Goal: Task Accomplishment & Management: Use online tool/utility

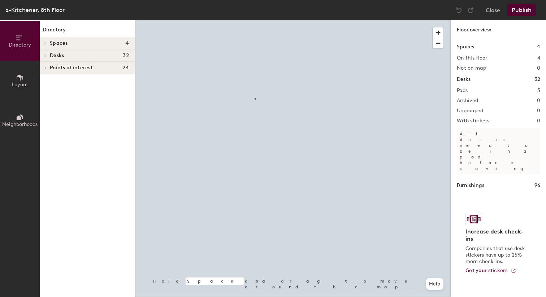
click at [255, 20] on div at bounding box center [293, 20] width 316 height 0
click at [250, 20] on div at bounding box center [293, 20] width 316 height 0
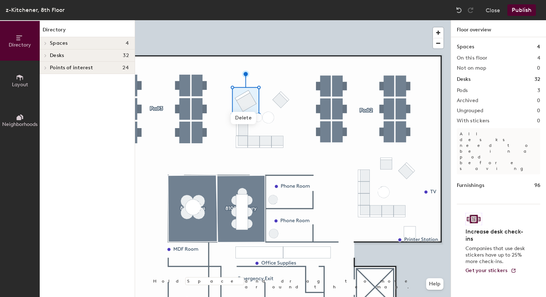
click at [281, 20] on div at bounding box center [293, 20] width 316 height 0
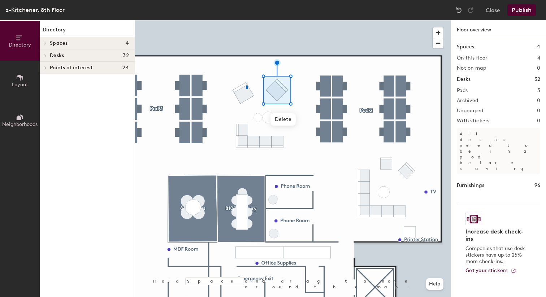
click at [246, 20] on div at bounding box center [293, 20] width 316 height 0
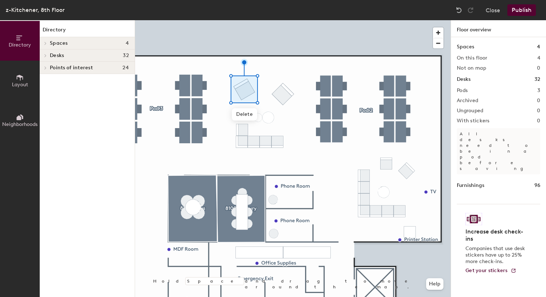
click at [283, 20] on div at bounding box center [293, 20] width 316 height 0
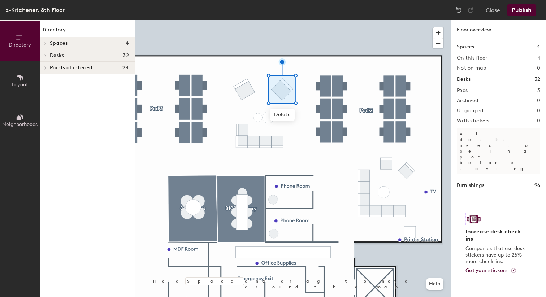
click at [298, 20] on div at bounding box center [293, 20] width 316 height 0
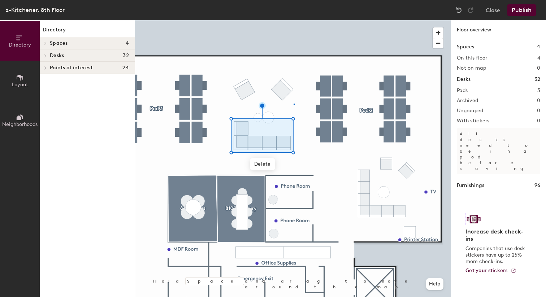
click at [294, 20] on div at bounding box center [293, 20] width 316 height 0
click at [273, 20] on div at bounding box center [293, 20] width 316 height 0
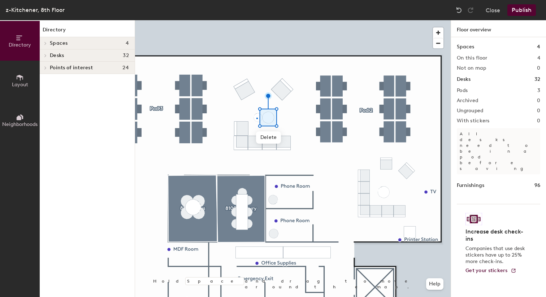
click at [257, 20] on div at bounding box center [293, 20] width 316 height 0
click at [259, 20] on div at bounding box center [293, 20] width 316 height 0
click at [288, 20] on div at bounding box center [293, 20] width 316 height 0
click at [338, 20] on div at bounding box center [293, 20] width 316 height 0
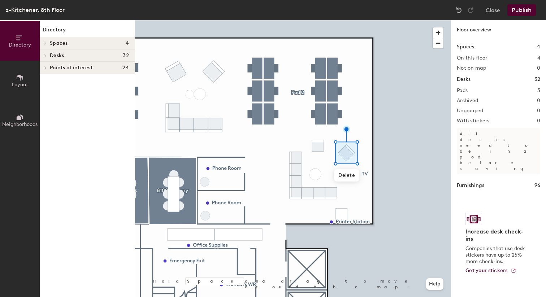
click at [322, 20] on div at bounding box center [293, 20] width 316 height 0
click at [351, 20] on div at bounding box center [293, 20] width 316 height 0
click at [319, 20] on div at bounding box center [293, 20] width 316 height 0
click at [360, 20] on div at bounding box center [293, 20] width 316 height 0
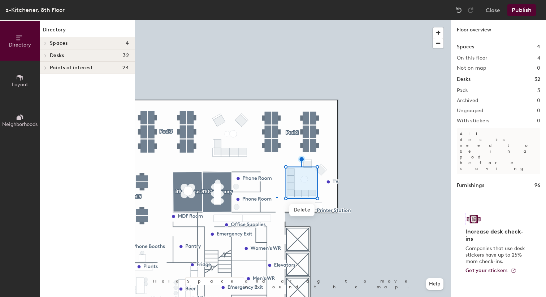
click at [276, 20] on div at bounding box center [293, 20] width 316 height 0
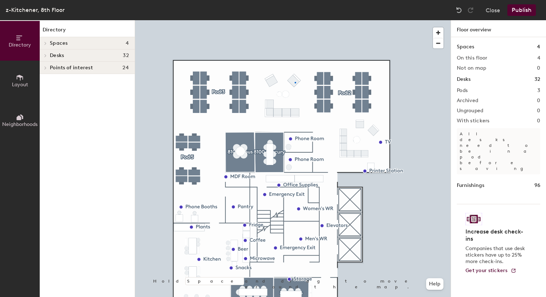
click at [295, 20] on div at bounding box center [293, 20] width 316 height 0
click at [357, 20] on div at bounding box center [293, 20] width 316 height 0
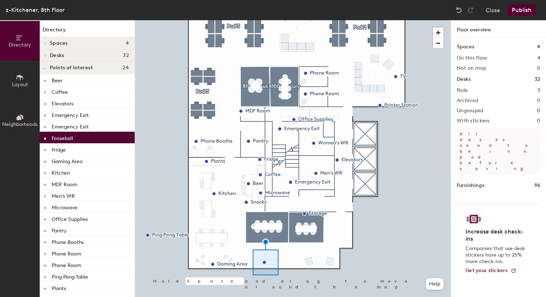
click at [289, 20] on div at bounding box center [293, 20] width 316 height 0
